Goal: Information Seeking & Learning: Learn about a topic

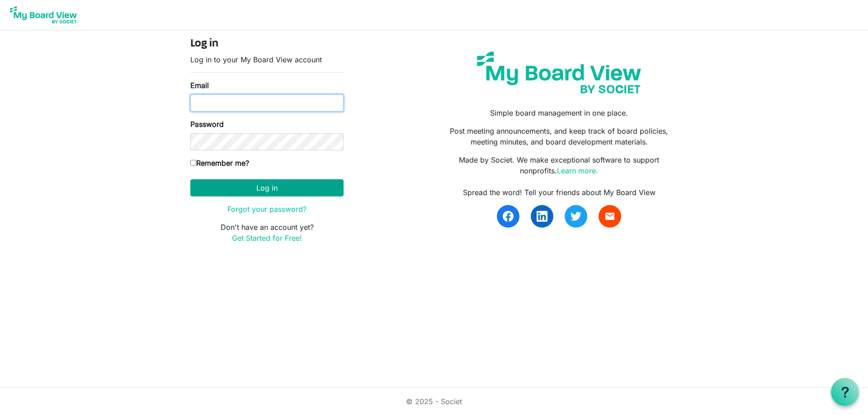
type input "secretary@regenbrampton.com"
click at [255, 184] on button "Log in" at bounding box center [266, 187] width 153 height 17
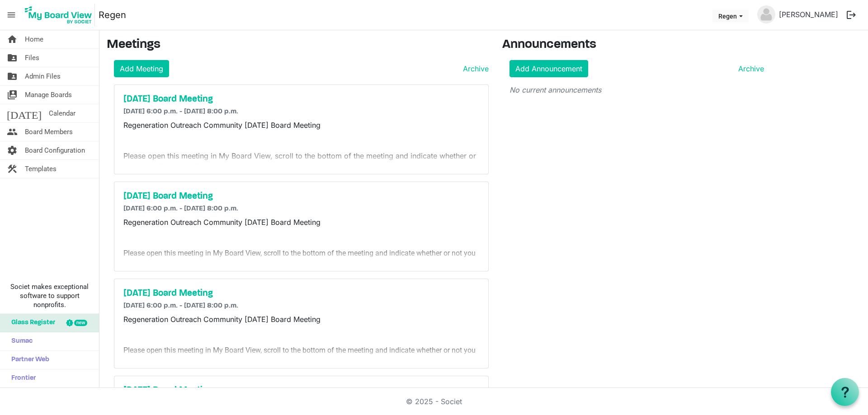
click at [641, 404] on div "© 2025 - Societ" at bounding box center [433, 401] width 515 height 27
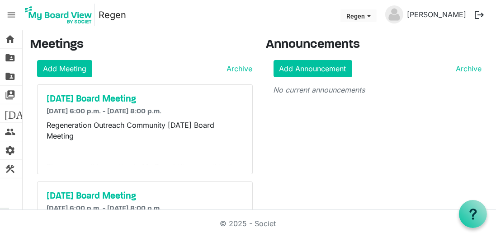
drag, startPoint x: 834, startPoint y: 2, endPoint x: 283, endPoint y: 196, distance: 583.9
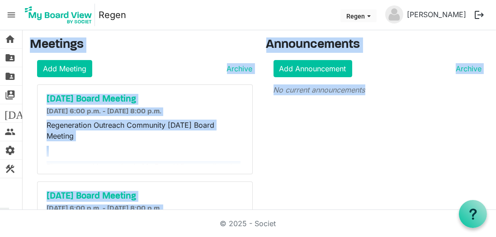
drag, startPoint x: 5, startPoint y: 208, endPoint x: 0, endPoint y: 211, distance: 6.1
click at [0, 210] on body "menu Regen Regen Sarah McAuley logout home Home folder_shared Files folder_shar…" at bounding box center [248, 105] width 496 height 210
click at [67, 167] on div "September 2025 Board Meeting 2025-09-29 6:00 p.m. - 2025-09-29 8:00 p.m. Regene…" at bounding box center [145, 129] width 215 height 89
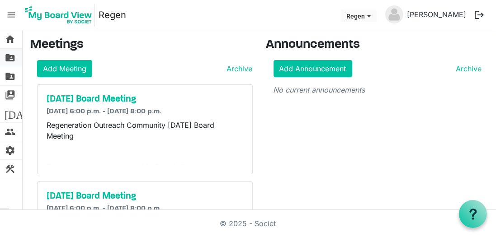
click at [11, 56] on span "folder_shared" at bounding box center [10, 58] width 11 height 18
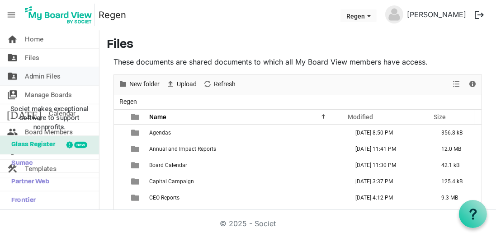
click at [34, 75] on span "Admin Files" at bounding box center [43, 76] width 36 height 18
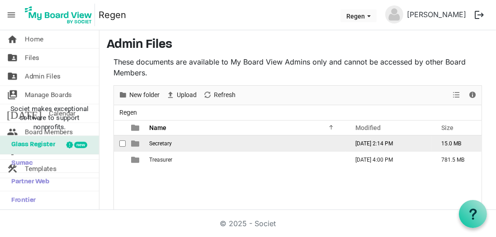
click at [157, 145] on span "Secretary" at bounding box center [160, 144] width 23 height 6
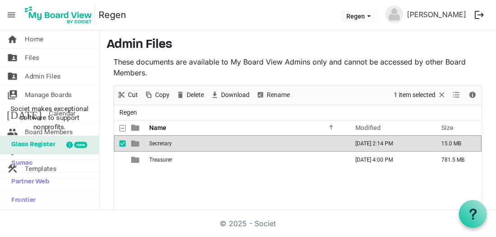
click at [157, 145] on span "Secretary" at bounding box center [160, 144] width 23 height 6
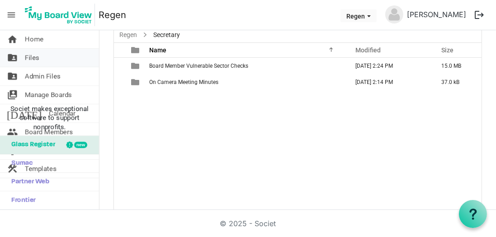
click at [30, 58] on span "Files" at bounding box center [32, 58] width 14 height 18
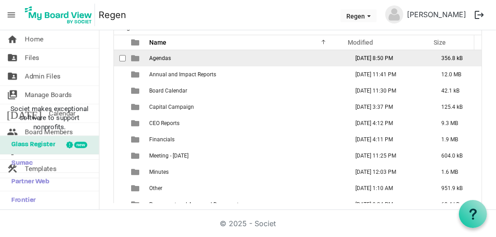
click at [152, 58] on span "Agendas" at bounding box center [160, 58] width 22 height 6
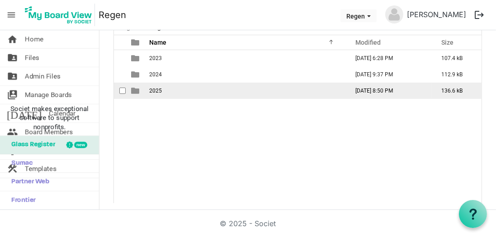
click at [154, 89] on span "2025" at bounding box center [155, 91] width 13 height 6
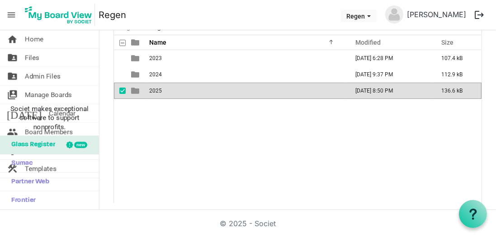
click at [154, 89] on span "2025" at bounding box center [155, 91] width 13 height 6
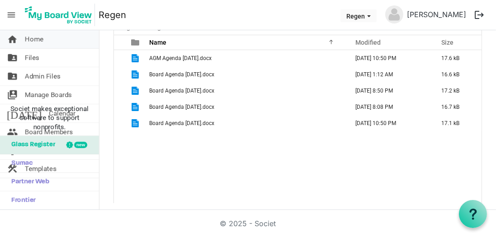
click at [31, 43] on span "Home" at bounding box center [34, 39] width 19 height 18
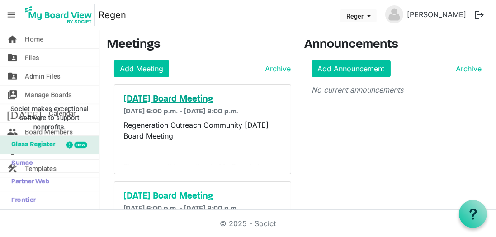
click at [165, 97] on h5 "[DATE] Board Meeting" at bounding box center [202, 99] width 158 height 11
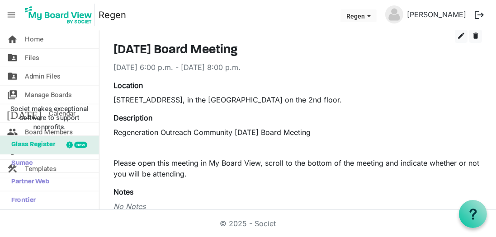
scroll to position [103, 0]
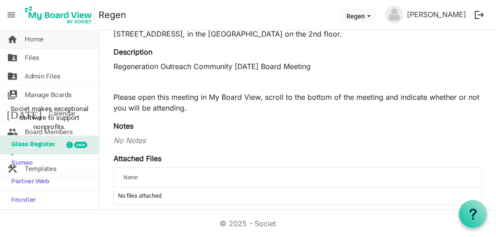
click at [38, 41] on span "Home" at bounding box center [34, 39] width 19 height 18
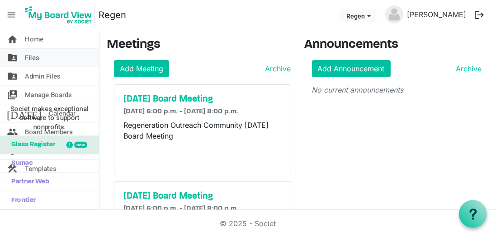
click at [30, 55] on span "Files" at bounding box center [32, 58] width 14 height 18
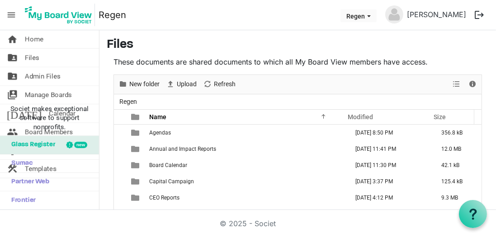
scroll to position [52, 0]
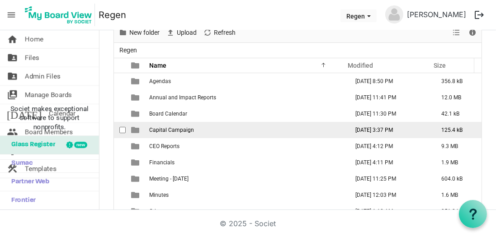
click at [161, 127] on span "Capital Campaign" at bounding box center [171, 130] width 45 height 6
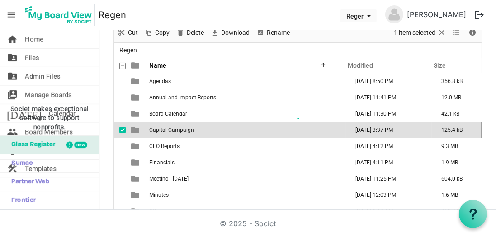
scroll to position [67, 0]
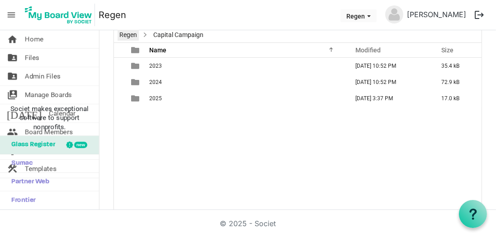
click at [127, 37] on link "Regen" at bounding box center [127, 34] width 21 height 11
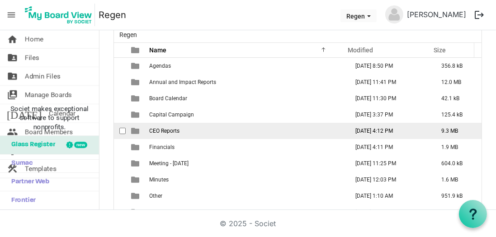
click at [161, 132] on span "CEO Reports" at bounding box center [164, 131] width 30 height 6
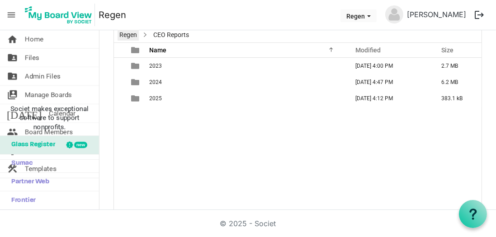
drag, startPoint x: 133, startPoint y: 34, endPoint x: 140, endPoint y: 54, distance: 20.6
click at [133, 34] on link "Regen" at bounding box center [127, 34] width 21 height 11
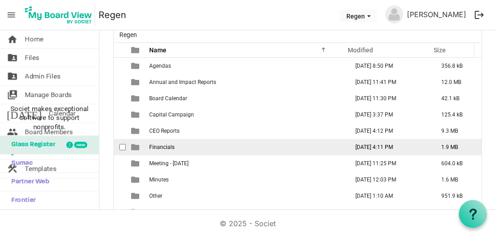
click at [161, 144] on span "Financials" at bounding box center [161, 147] width 25 height 6
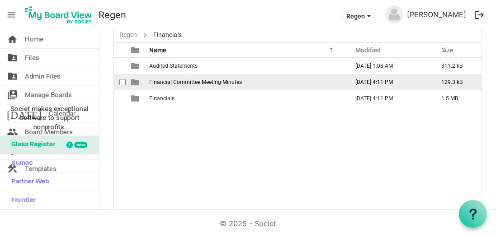
click at [161, 80] on span "Financial Committee Meeting Minutes" at bounding box center [195, 82] width 93 height 6
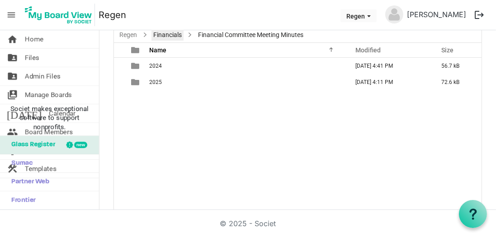
click at [155, 33] on link "Financials" at bounding box center [167, 34] width 32 height 11
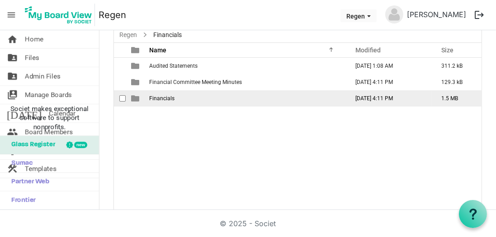
click at [166, 97] on span "Financials" at bounding box center [161, 98] width 25 height 6
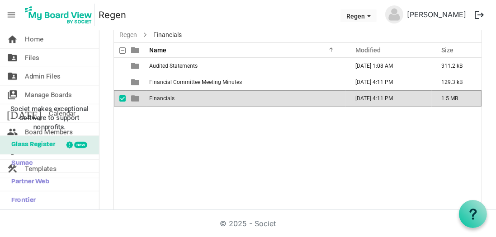
click at [166, 97] on span "Financials" at bounding box center [161, 98] width 25 height 6
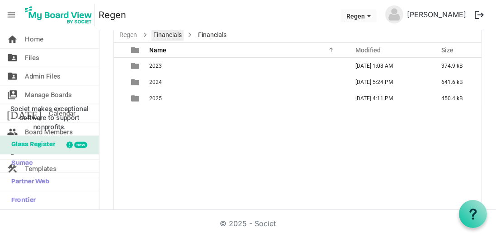
click at [164, 33] on link "Financials" at bounding box center [167, 34] width 32 height 11
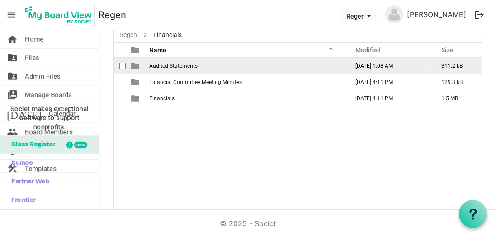
click at [160, 65] on span "Audited Statements" at bounding box center [173, 66] width 48 height 6
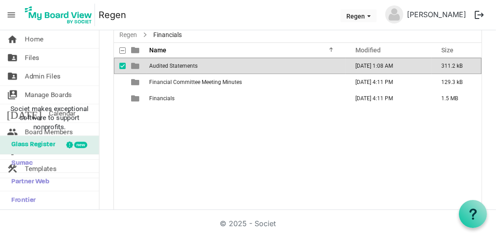
click at [160, 65] on span "Audited Statements" at bounding box center [173, 66] width 48 height 6
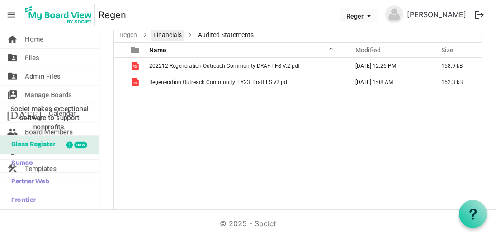
click at [169, 35] on link "Financials" at bounding box center [167, 34] width 32 height 11
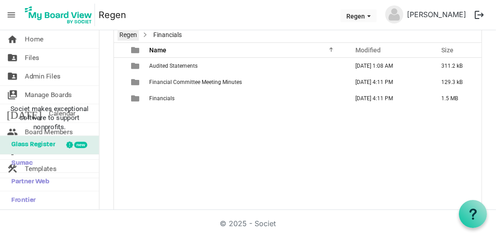
click at [124, 33] on link "Regen" at bounding box center [127, 34] width 21 height 11
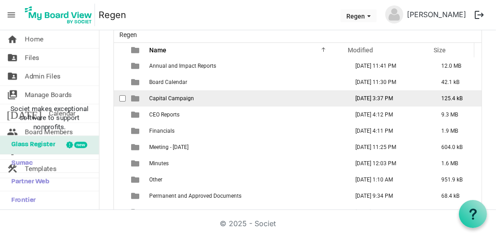
scroll to position [25, 0]
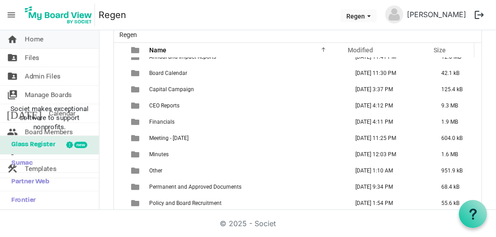
click at [41, 38] on span "Home" at bounding box center [34, 39] width 19 height 18
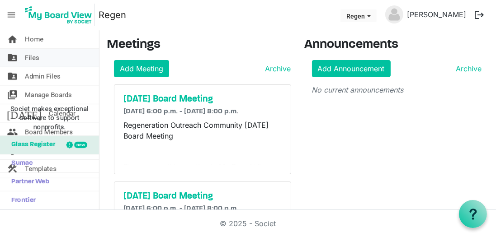
click at [37, 62] on span "Files" at bounding box center [32, 58] width 14 height 18
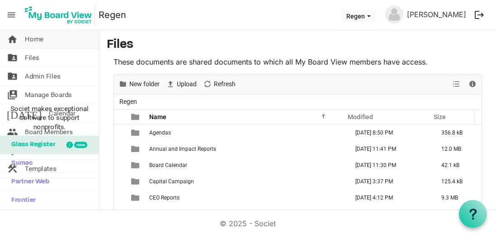
click at [35, 41] on span "Home" at bounding box center [34, 39] width 19 height 18
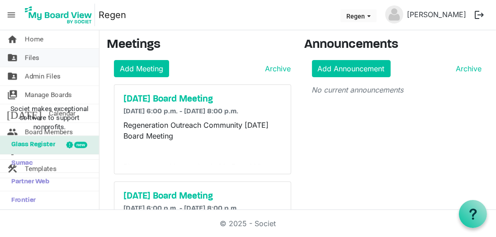
click at [31, 58] on span "Files" at bounding box center [32, 58] width 14 height 18
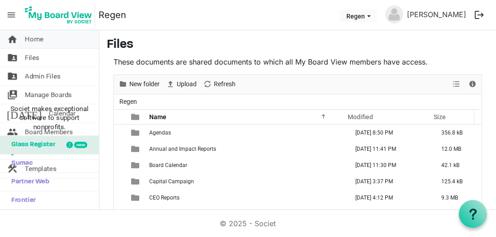
click at [42, 39] on span "Home" at bounding box center [34, 39] width 19 height 18
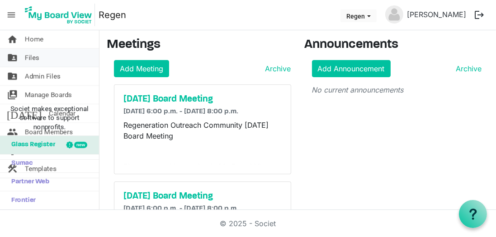
click at [28, 57] on span "Files" at bounding box center [32, 58] width 14 height 18
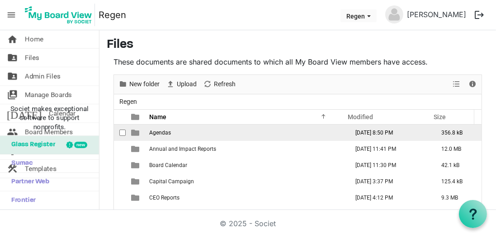
click at [156, 136] on td "Agendas" at bounding box center [245, 133] width 199 height 16
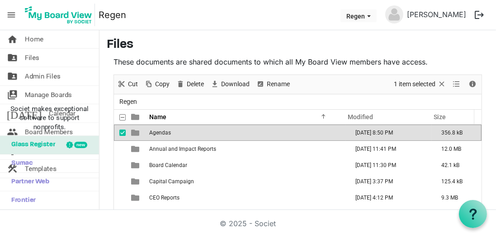
click at [156, 136] on td "Agendas" at bounding box center [245, 133] width 199 height 16
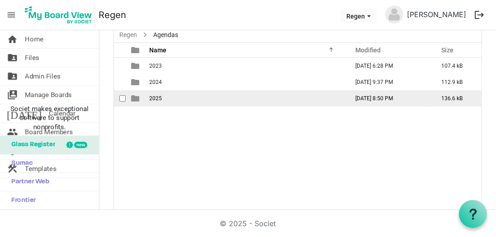
click at [151, 97] on span "2025" at bounding box center [155, 98] width 13 height 6
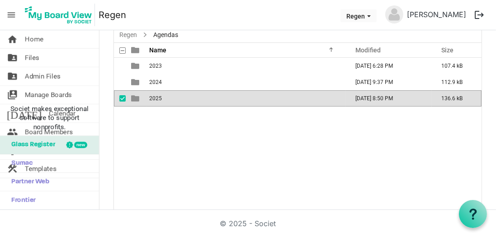
click at [151, 97] on span "2025" at bounding box center [155, 98] width 13 height 6
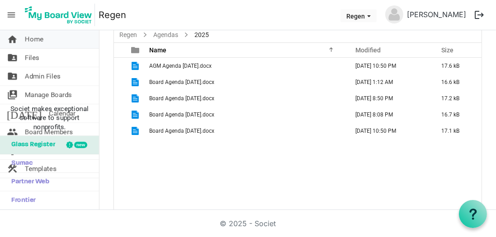
click at [31, 41] on span "Home" at bounding box center [34, 39] width 19 height 18
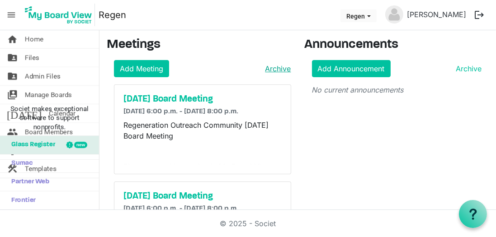
click at [270, 68] on link "Archive" at bounding box center [276, 68] width 29 height 11
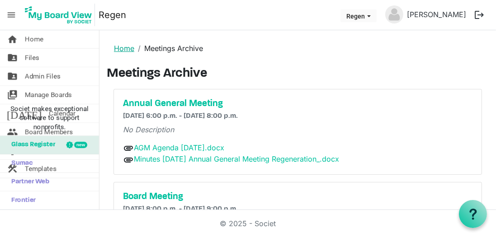
click at [114, 46] on link "Home" at bounding box center [124, 48] width 20 height 9
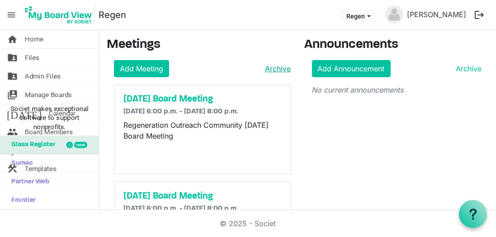
click at [271, 70] on link "Archive" at bounding box center [276, 68] width 29 height 11
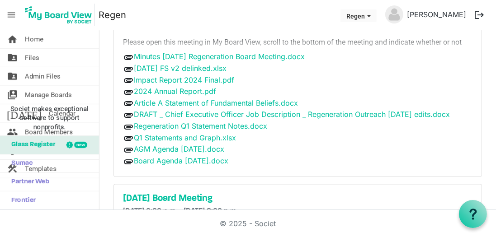
scroll to position [1885, 0]
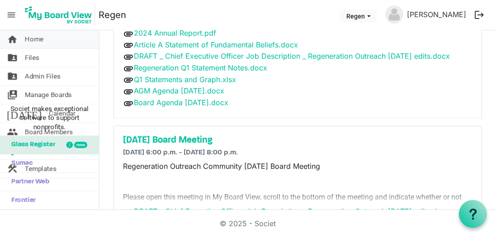
click at [50, 42] on link "home Home" at bounding box center [49, 39] width 99 height 18
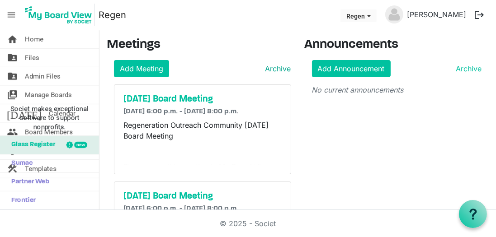
click at [270, 69] on link "Archive" at bounding box center [276, 68] width 29 height 11
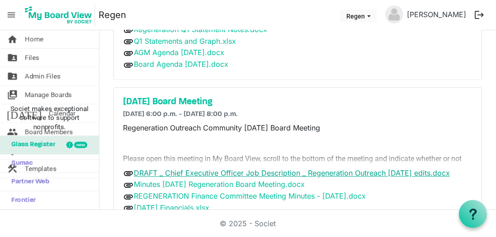
scroll to position [1975, 0]
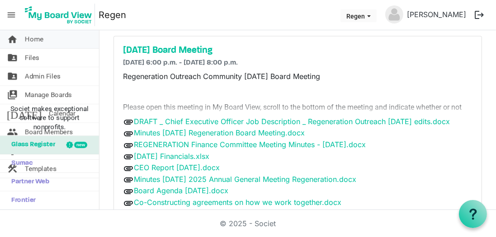
click at [36, 37] on span "Home" at bounding box center [34, 39] width 19 height 18
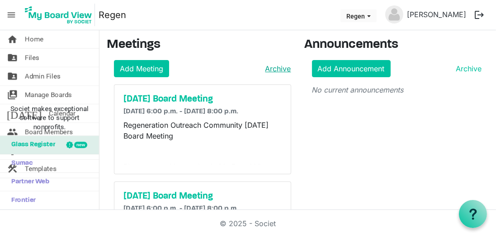
click at [277, 73] on link "Archive" at bounding box center [276, 68] width 29 height 11
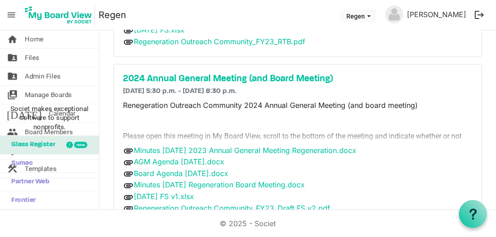
scroll to position [890, 0]
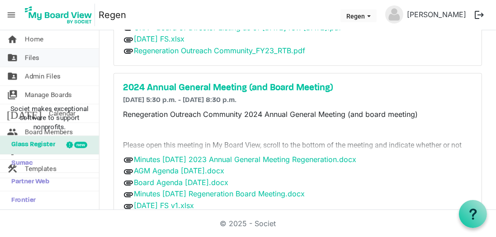
click at [28, 59] on span "Files" at bounding box center [32, 58] width 14 height 18
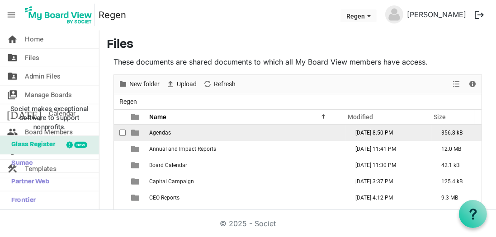
click at [159, 131] on span "Agendas" at bounding box center [160, 133] width 22 height 6
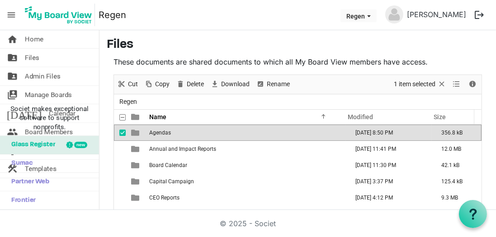
click at [159, 131] on span "Agendas" at bounding box center [160, 133] width 22 height 6
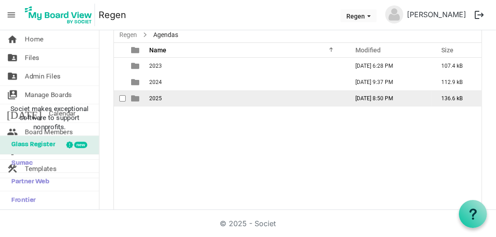
click at [152, 100] on span "2025" at bounding box center [155, 98] width 13 height 6
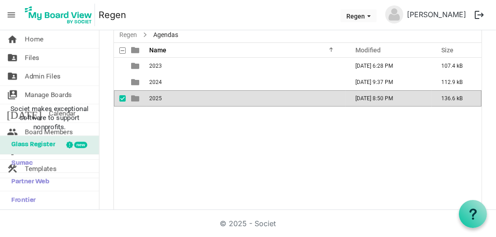
click at [152, 100] on span "2025" at bounding box center [155, 98] width 13 height 6
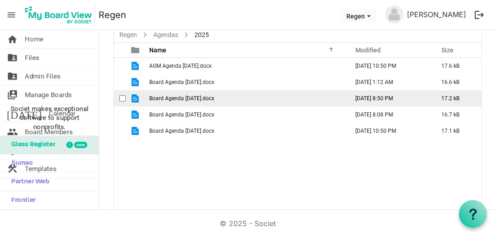
click at [172, 96] on span "Board Agenda July 28 2025.docx" at bounding box center [181, 98] width 65 height 6
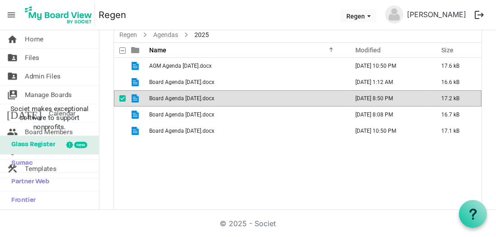
click at [172, 96] on span "Board Agenda July 28 2025.docx" at bounding box center [181, 98] width 65 height 6
click at [121, 97] on span "checkbox" at bounding box center [122, 98] width 6 height 6
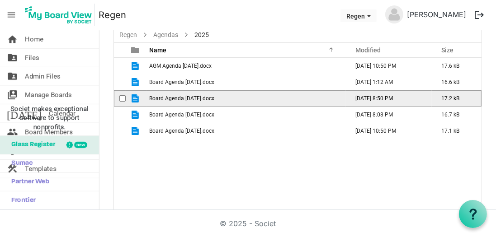
click at [121, 99] on span "checkbox" at bounding box center [122, 98] width 6 height 6
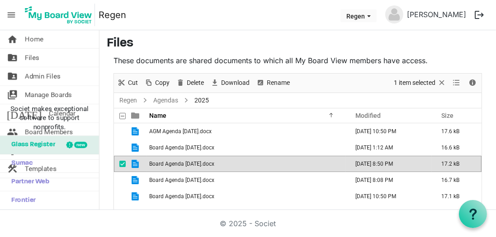
scroll to position [0, 0]
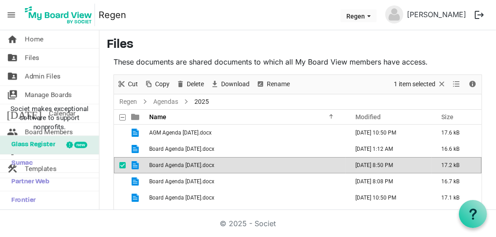
click at [120, 164] on span "checkbox" at bounding box center [122, 165] width 6 height 6
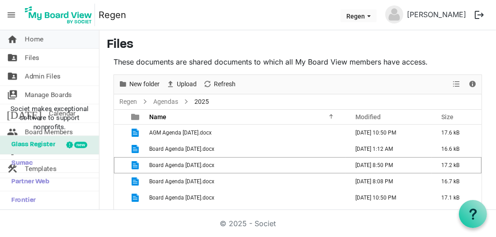
click at [32, 44] on span "Home" at bounding box center [34, 39] width 19 height 18
click at [33, 41] on span "Home" at bounding box center [34, 39] width 19 height 18
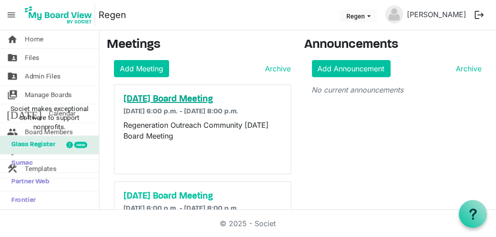
click at [161, 100] on h5 "[DATE] Board Meeting" at bounding box center [202, 99] width 158 height 11
